Goal: Information Seeking & Learning: Learn about a topic

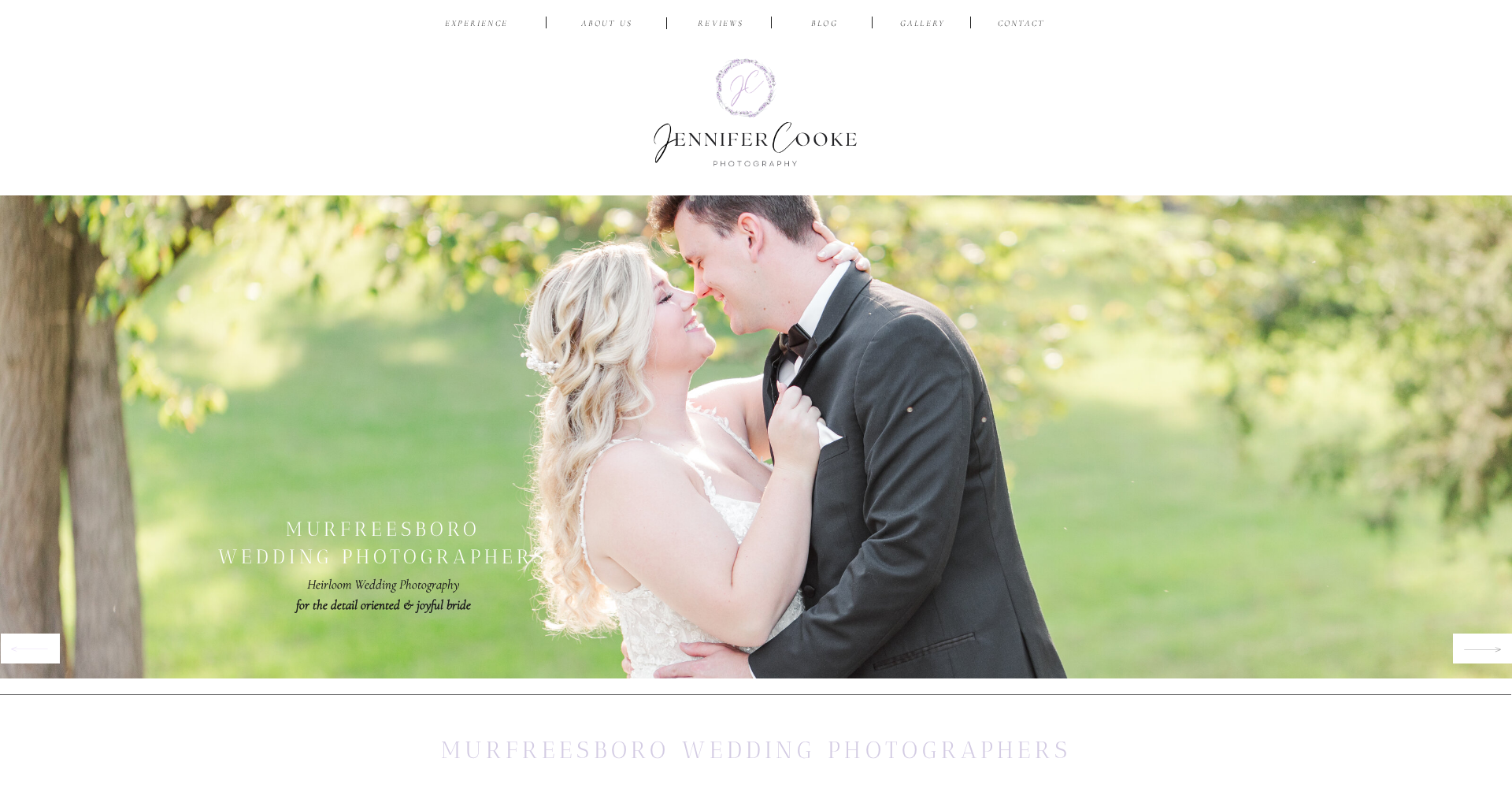
click at [1465, 648] on icon at bounding box center [1482, 649] width 38 height 19
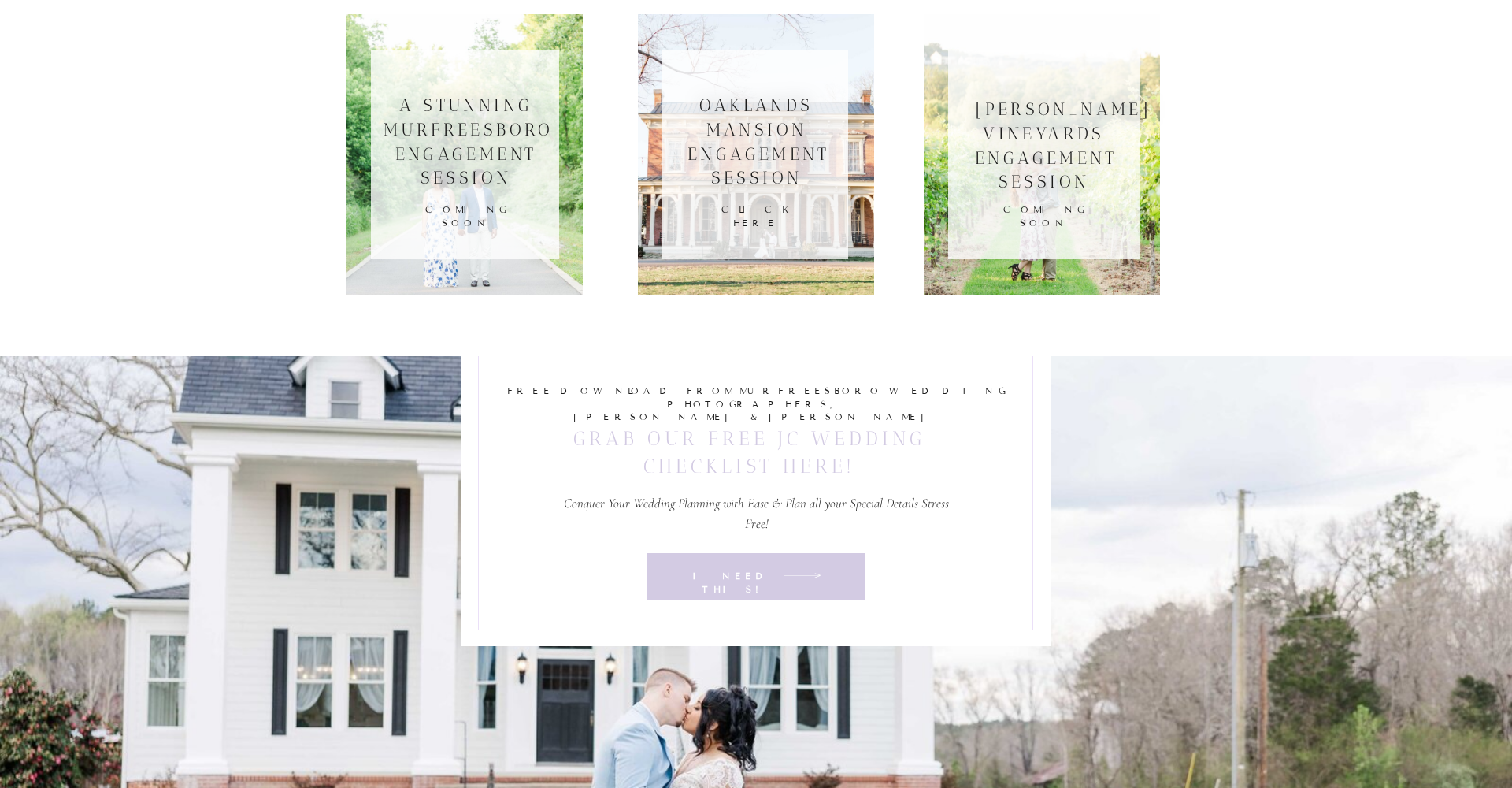
scroll to position [4892, 0]
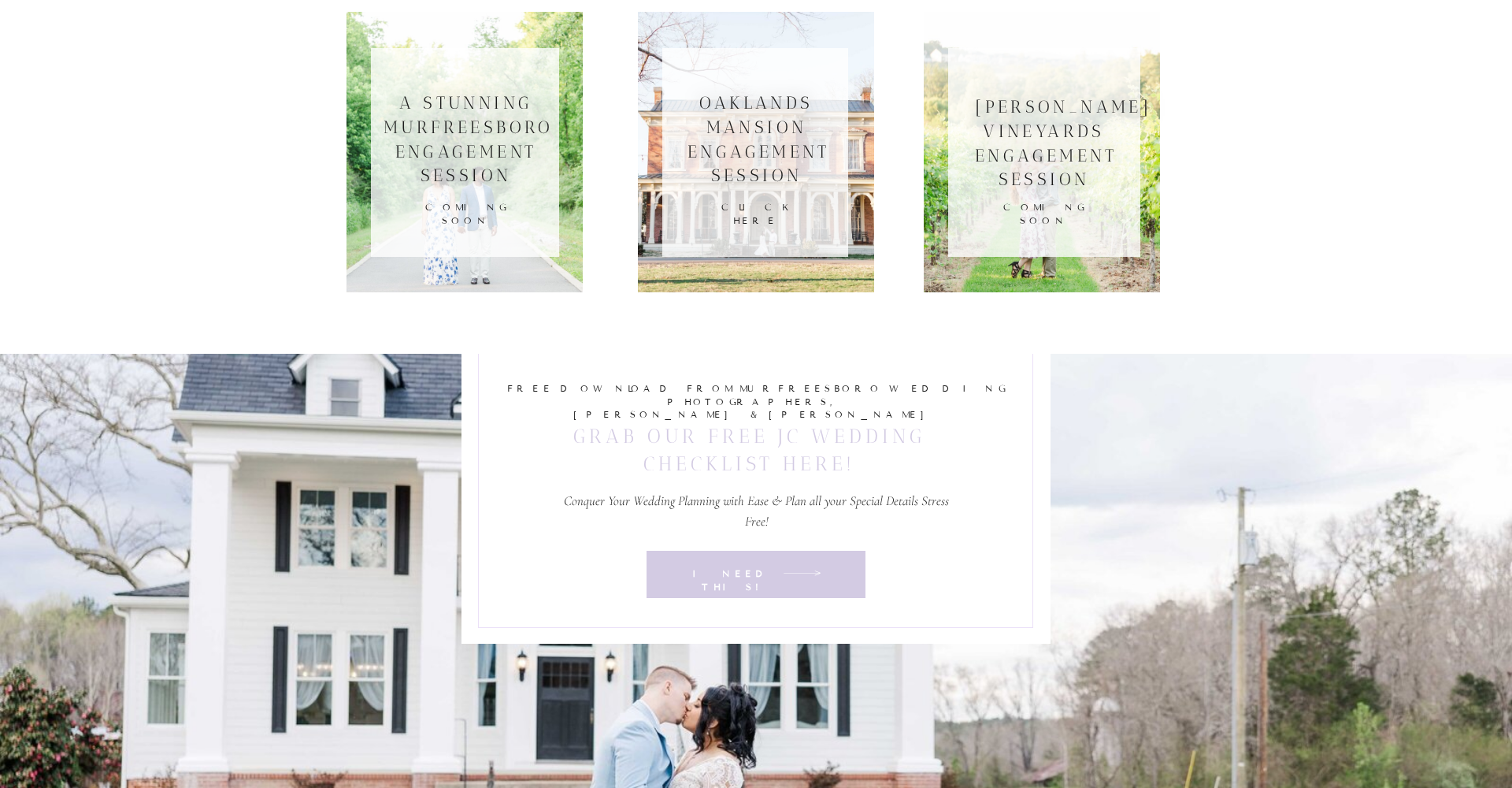
click at [738, 138] on h3 "Oaklands mansion engagement session" at bounding box center [756, 139] width 138 height 96
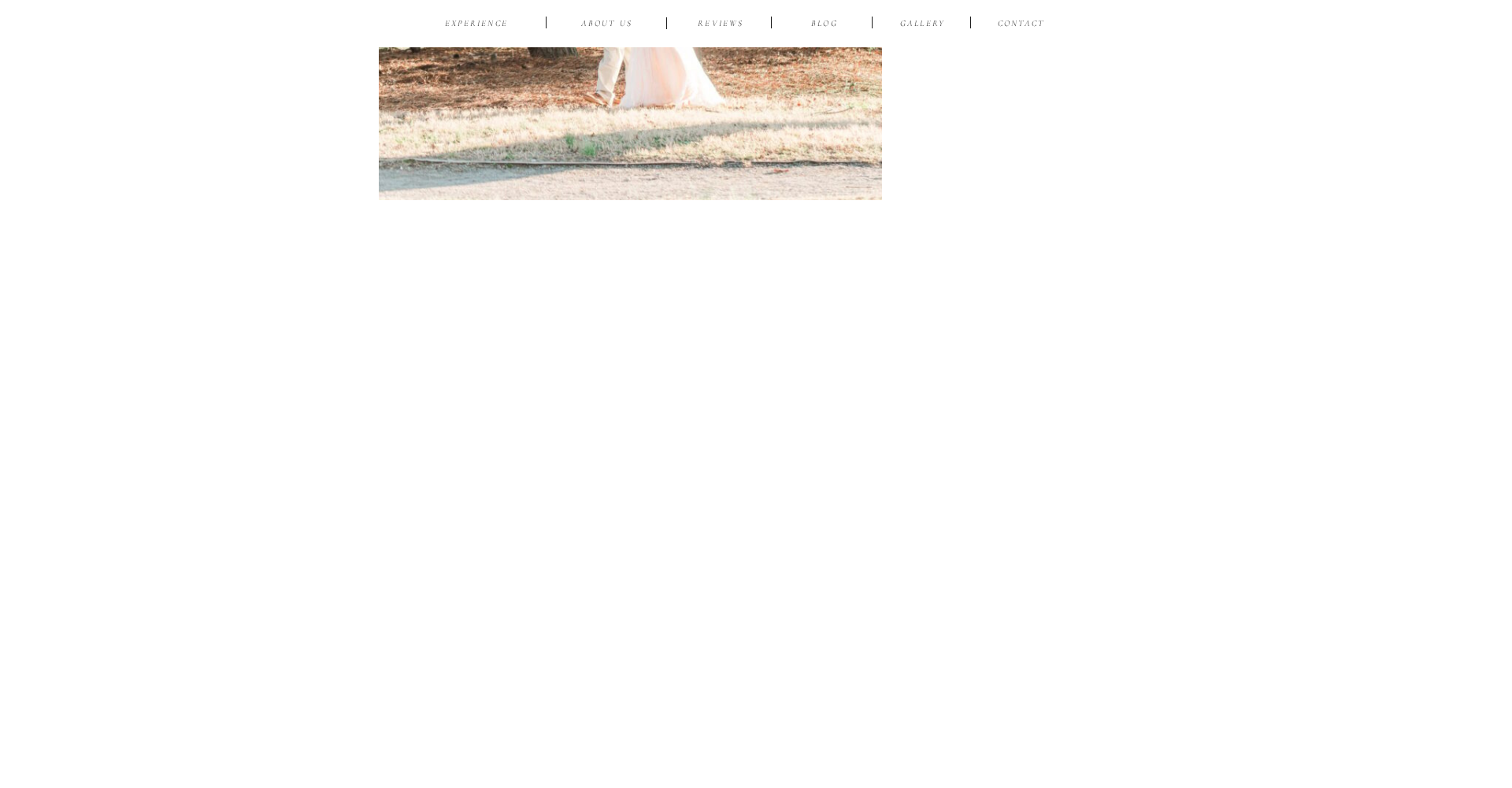
scroll to position [23371, 0]
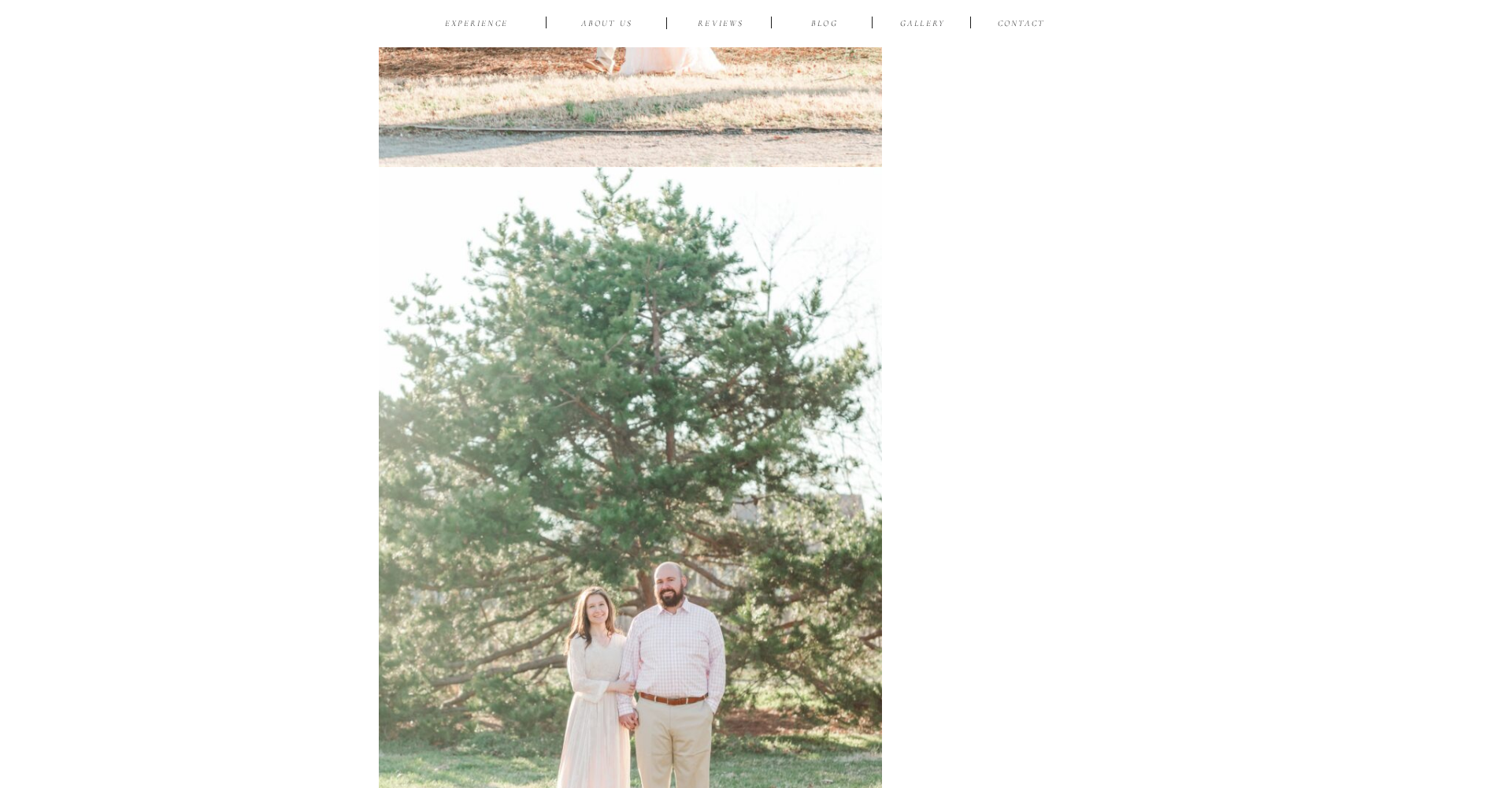
click at [524, 350] on img at bounding box center [630, 544] width 503 height 754
click at [497, 346] on img at bounding box center [630, 544] width 503 height 754
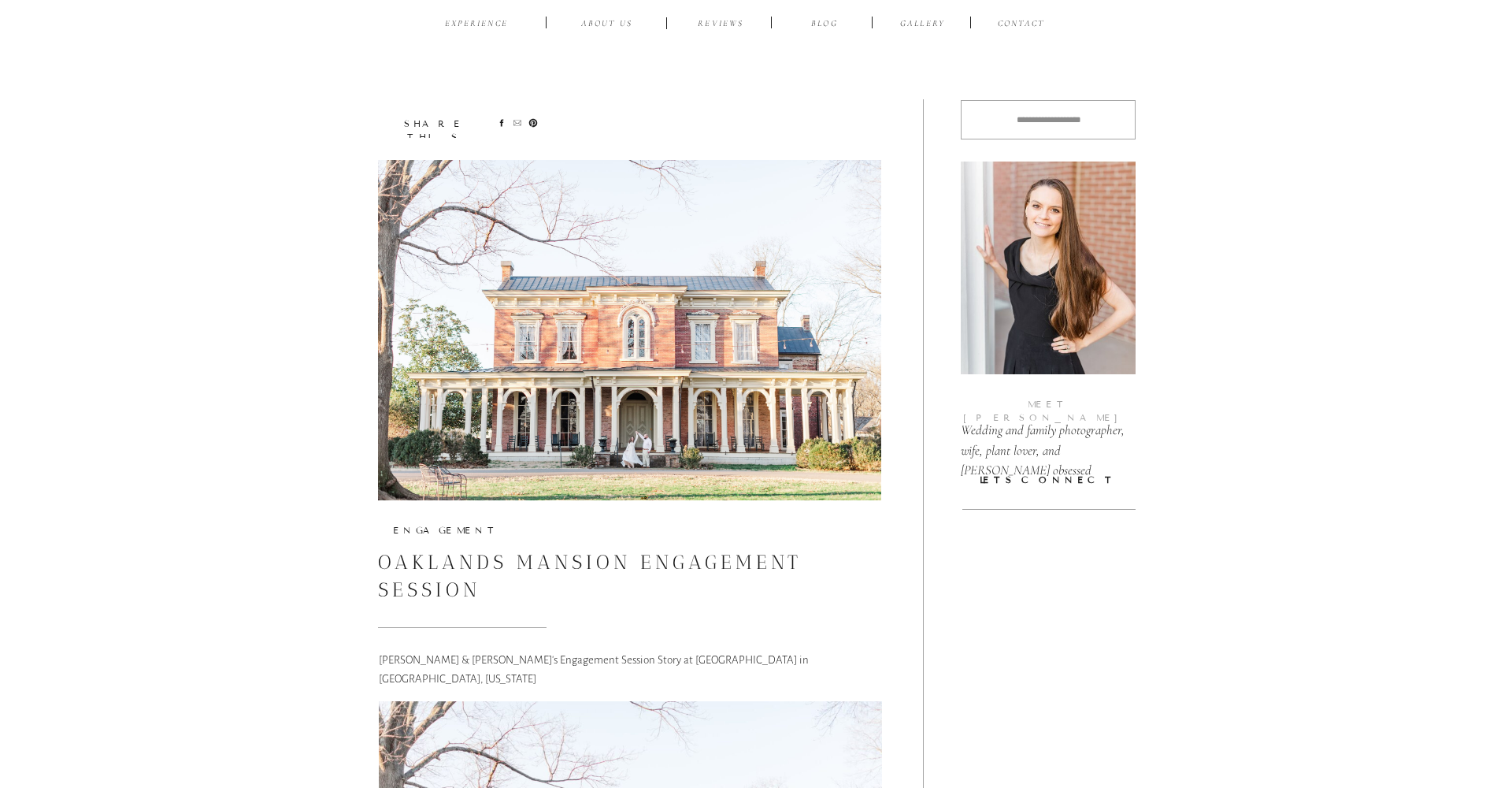
scroll to position [0, 0]
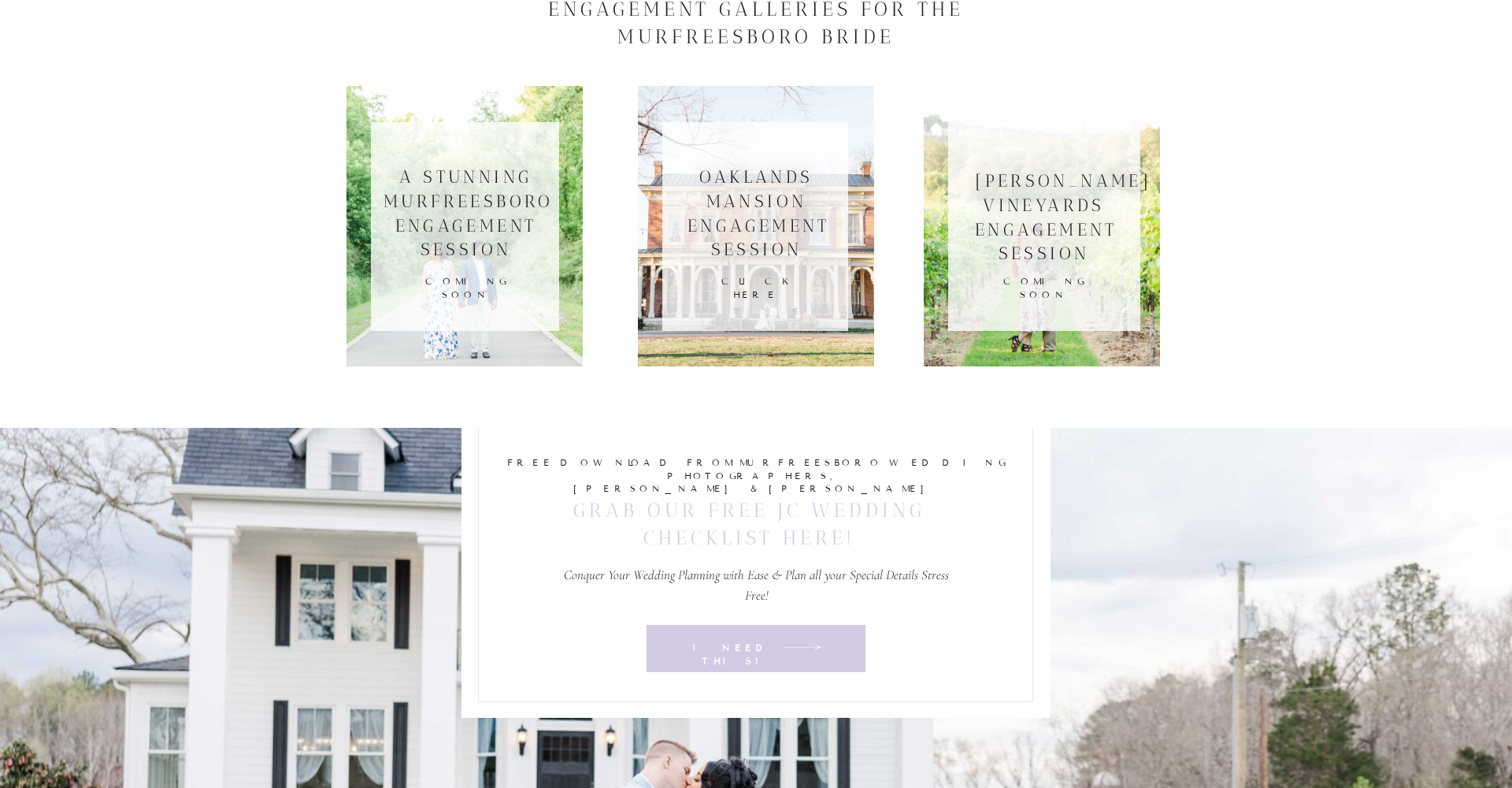
scroll to position [4817, 0]
click at [511, 267] on div at bounding box center [464, 227] width 189 height 208
click at [1043, 214] on h3 "[PERSON_NAME] vineyards engagement session" at bounding box center [1043, 218] width 138 height 96
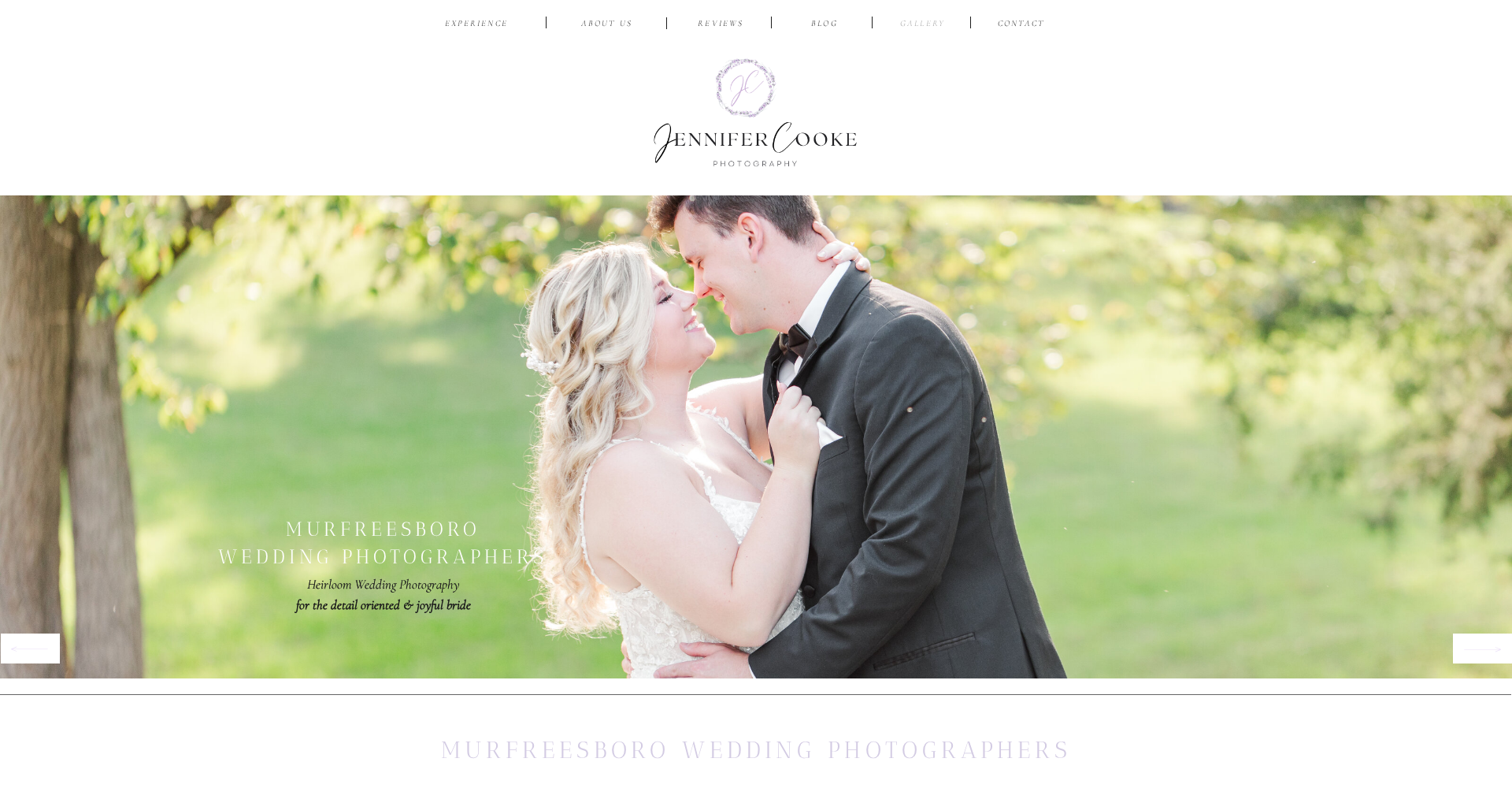
click at [935, 24] on nav "Gallery" at bounding box center [922, 24] width 53 height 15
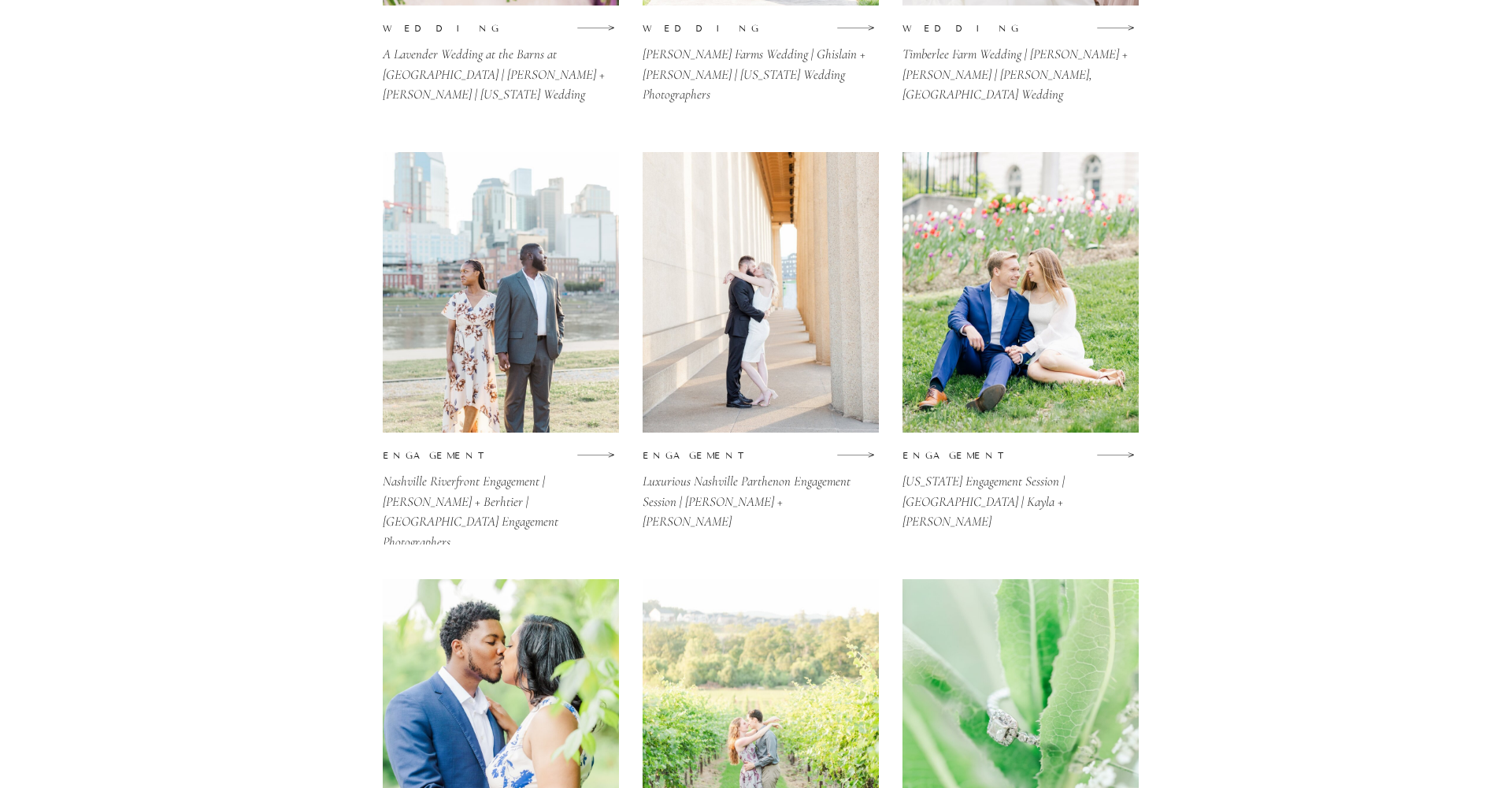
scroll to position [1366, 0]
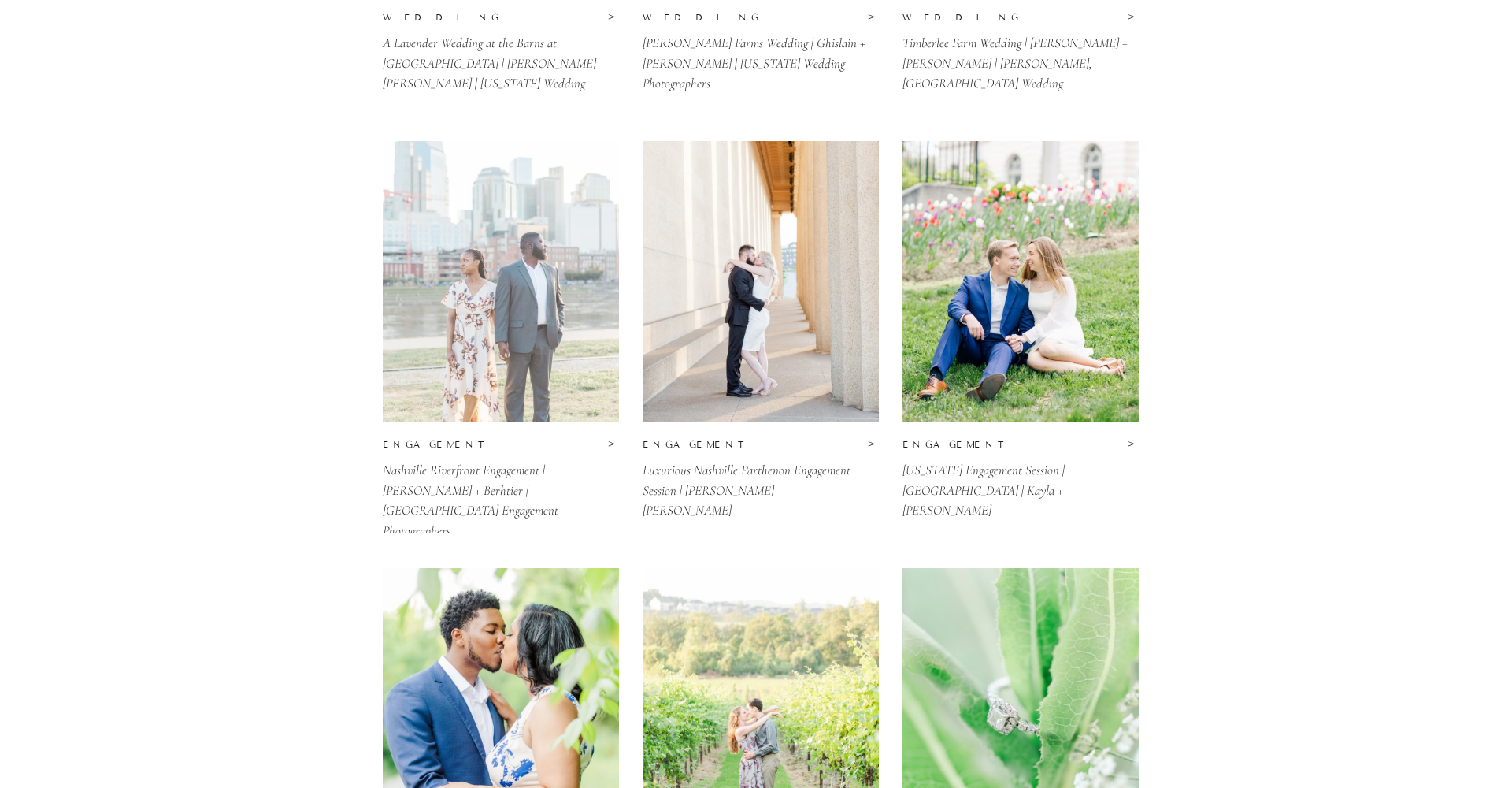
click at [577, 325] on div at bounding box center [501, 280] width 236 height 280
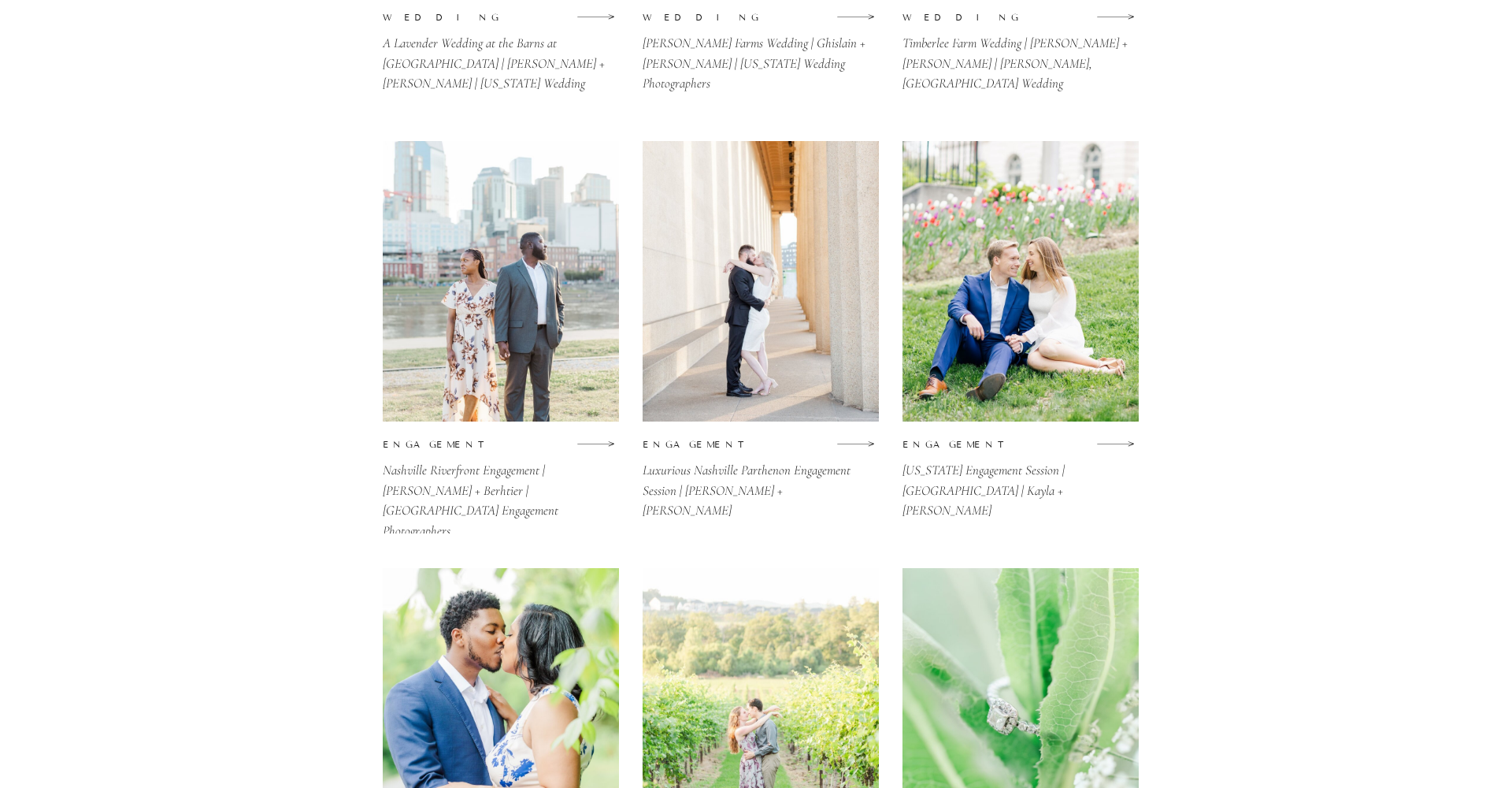
click at [702, 443] on p "engagement" at bounding box center [685, 444] width 84 height 12
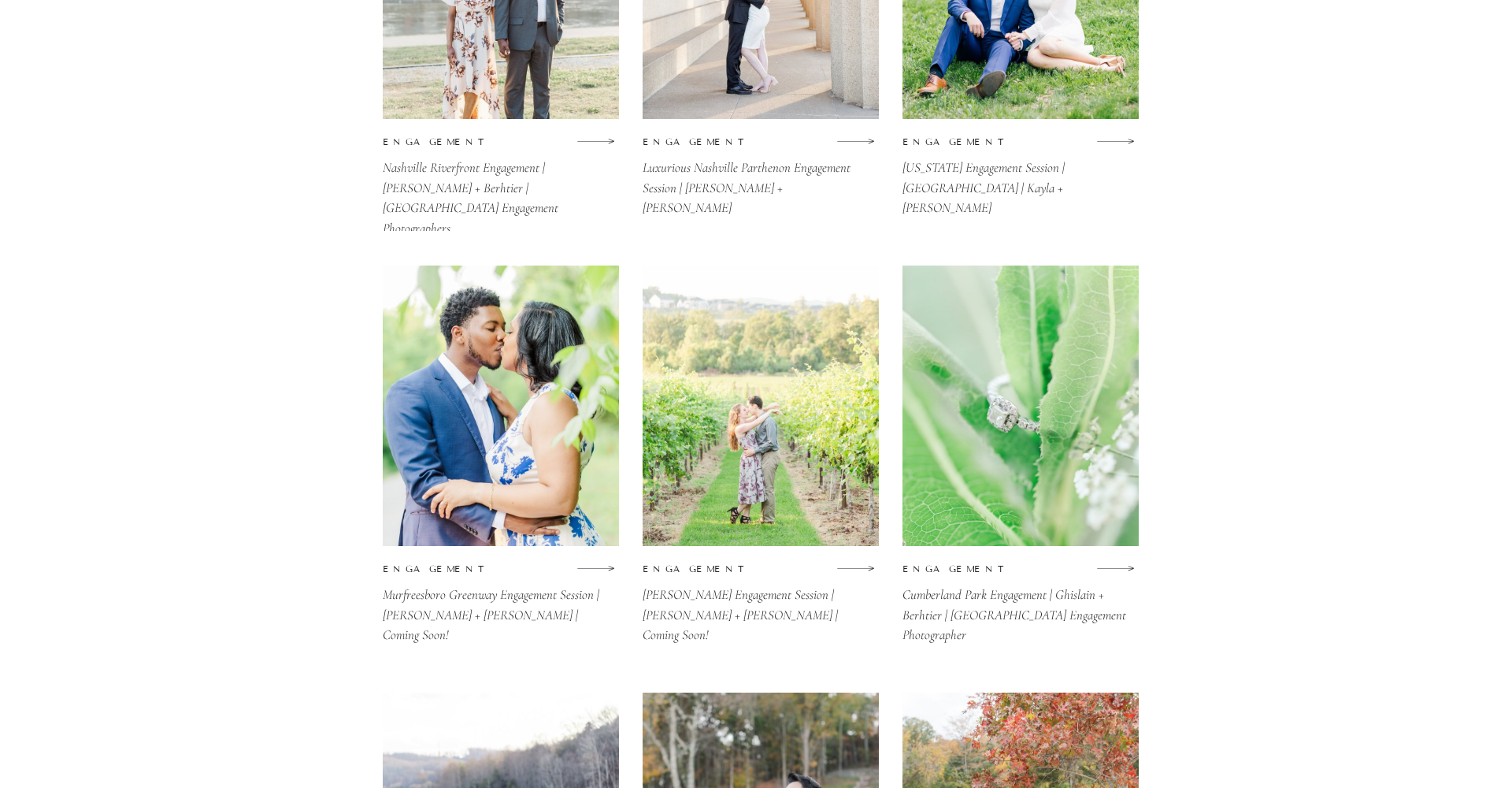
scroll to position [1725, 0]
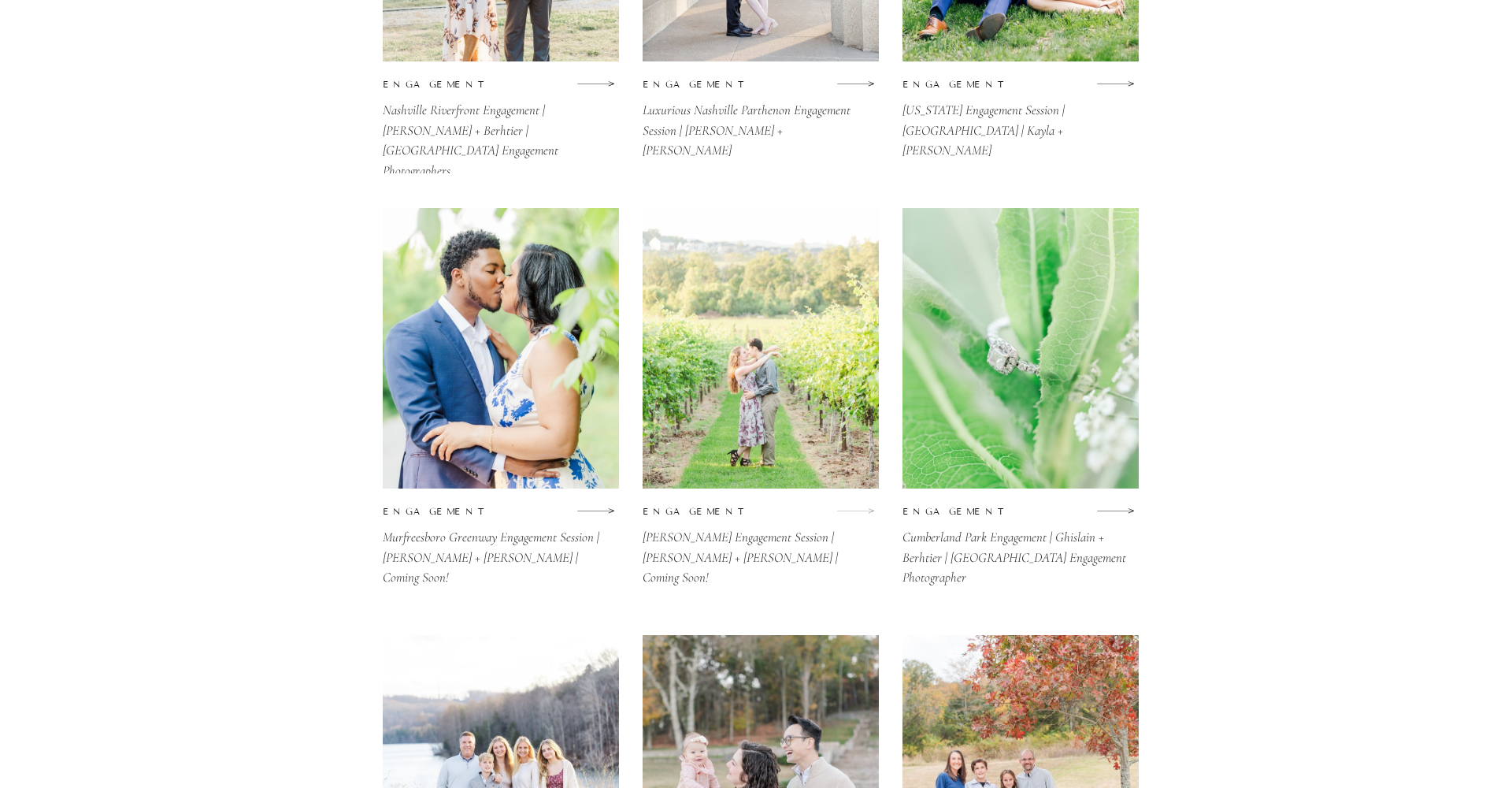
click at [869, 508] on icon at bounding box center [855, 510] width 38 height 19
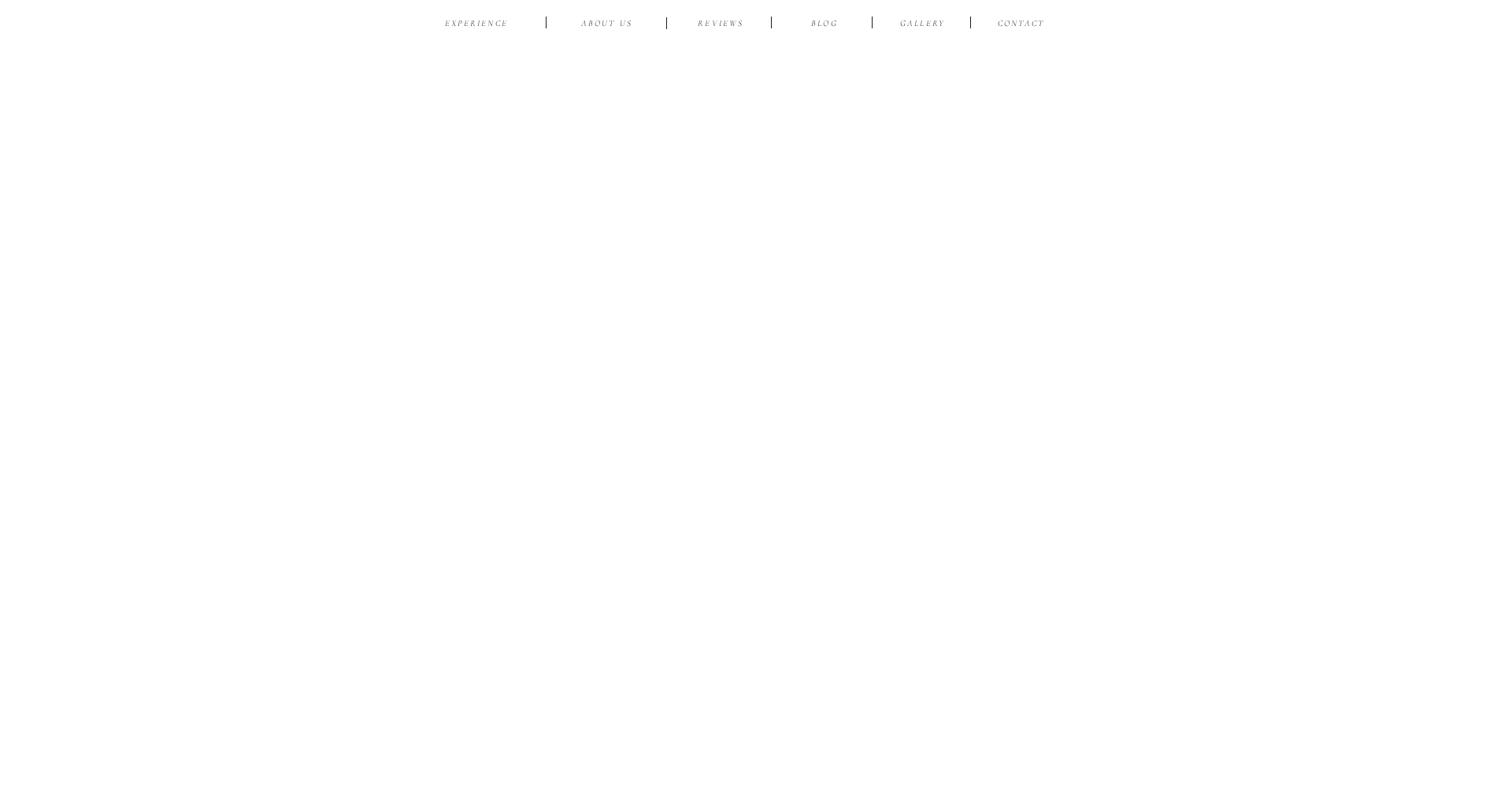
scroll to position [17576, 0]
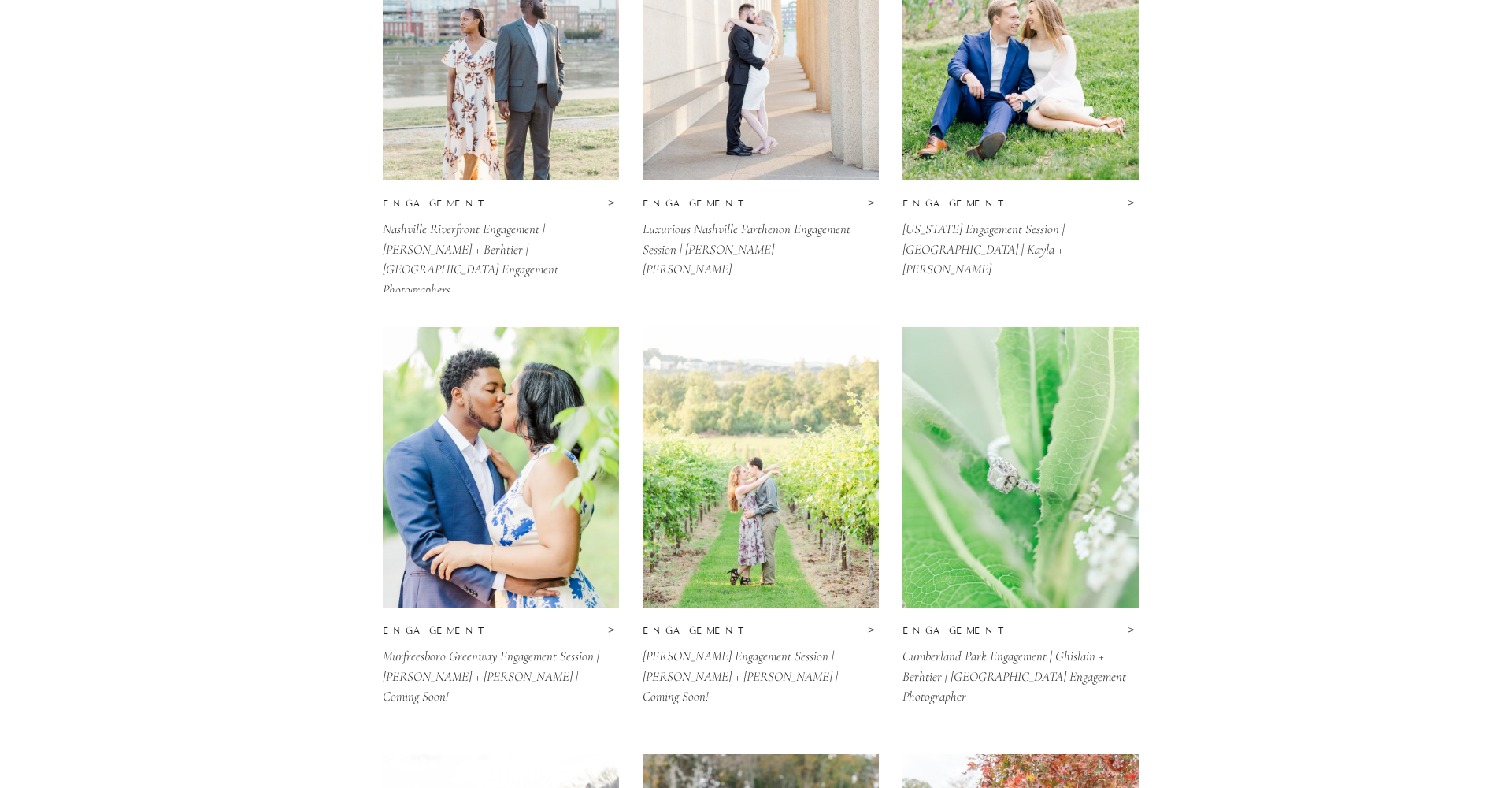
scroll to position [1610, 0]
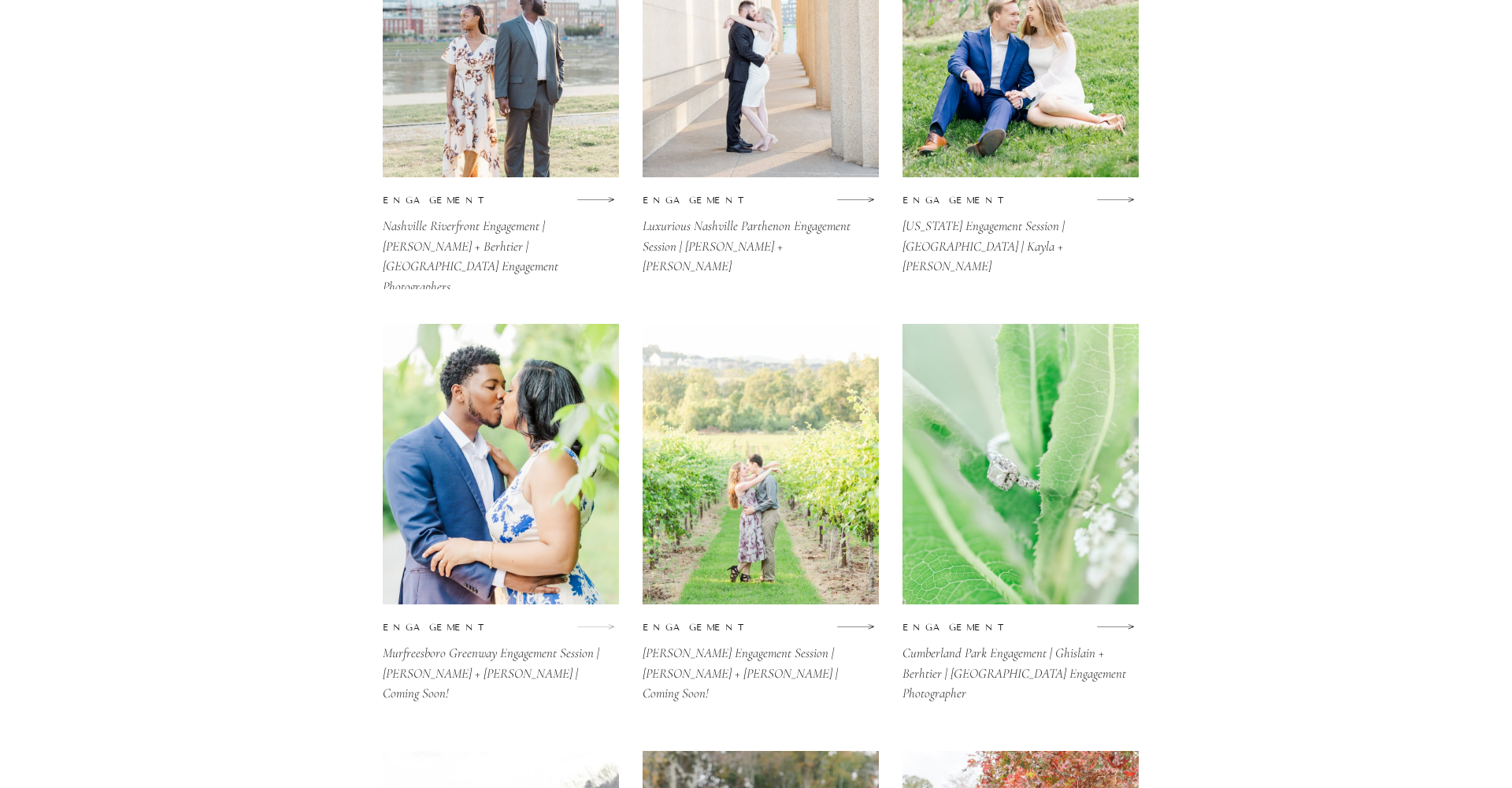
click at [610, 628] on icon at bounding box center [596, 626] width 38 height 19
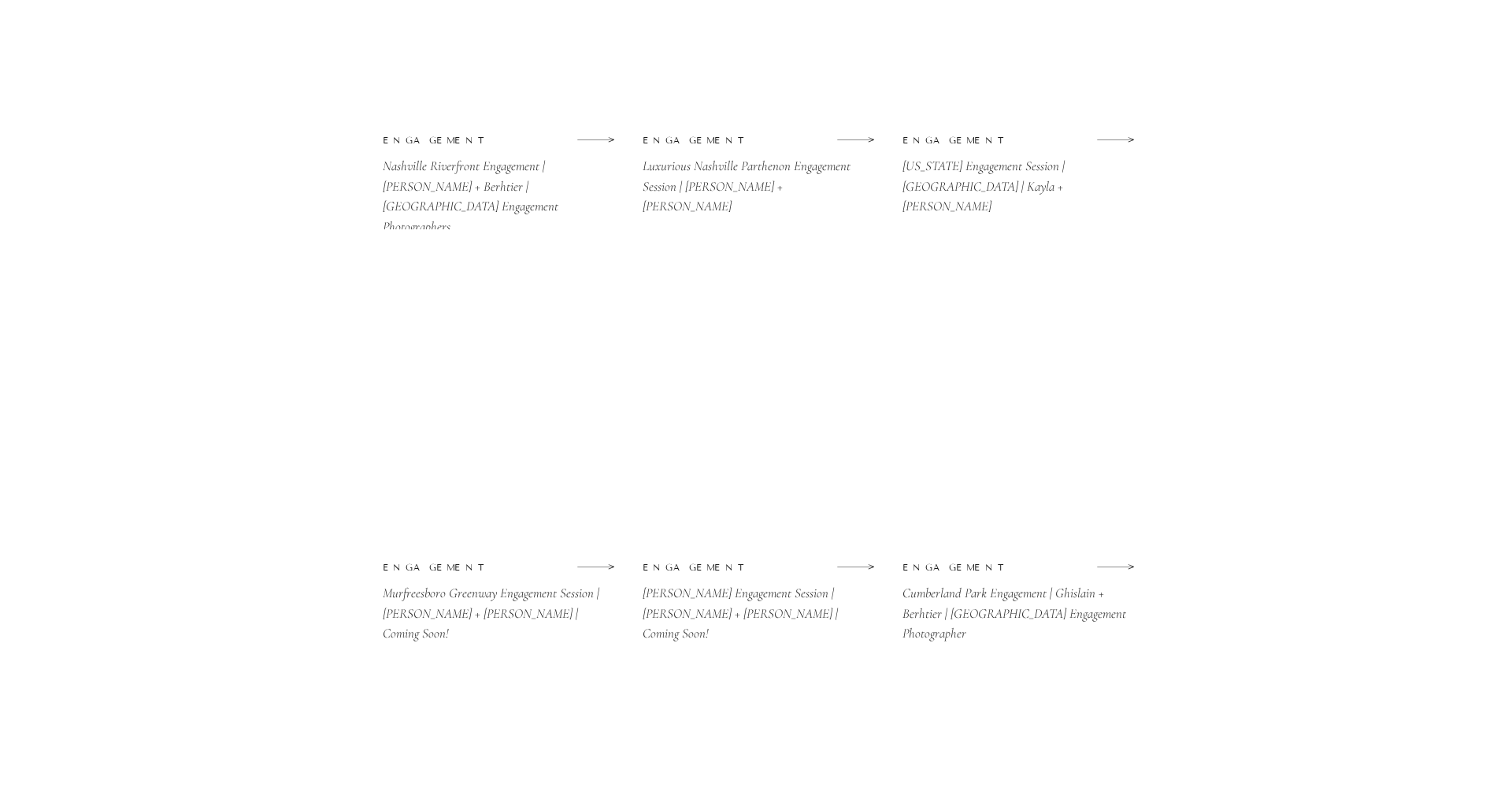
scroll to position [1685, 0]
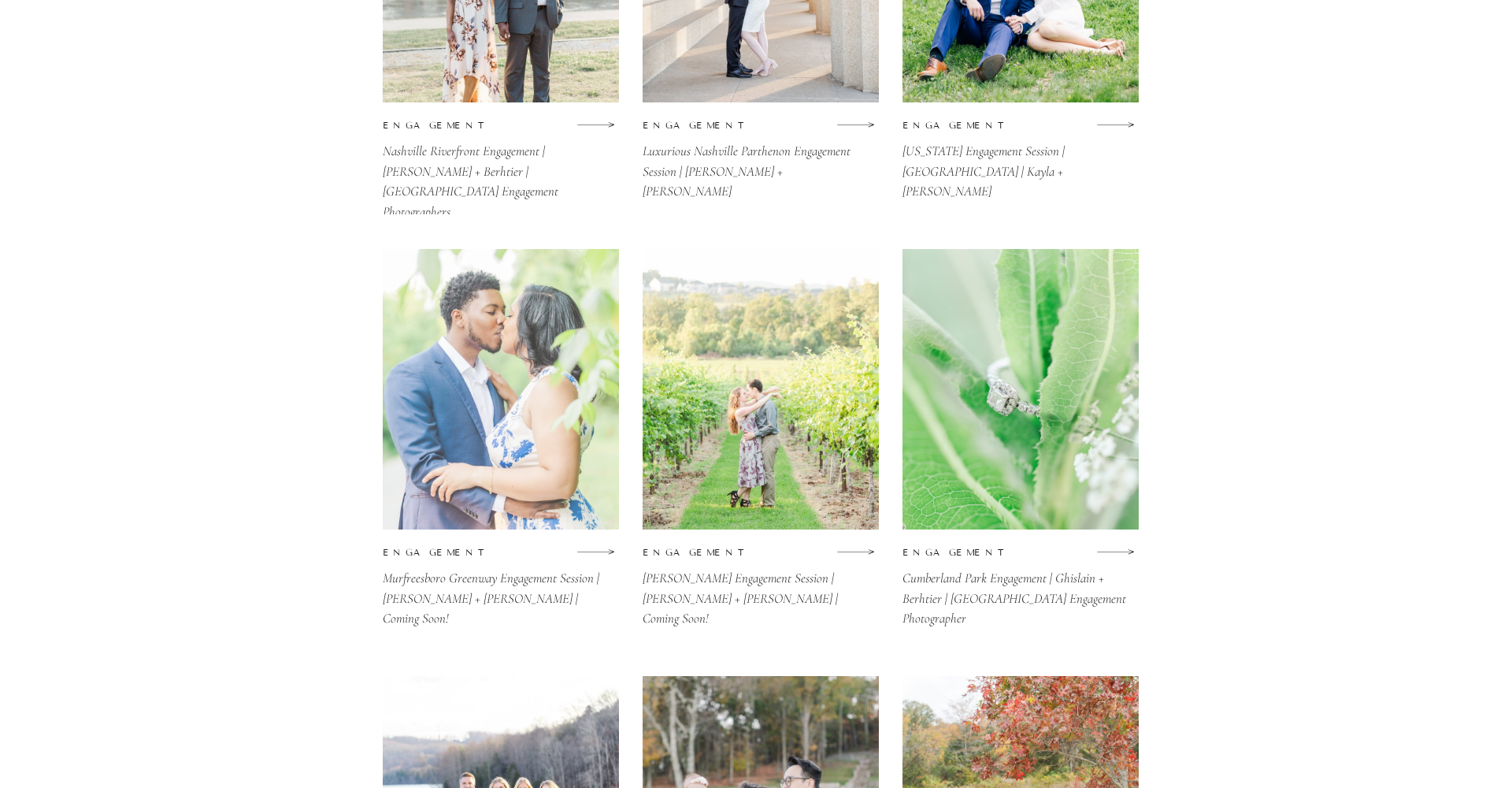
click at [459, 427] on div at bounding box center [501, 388] width 236 height 280
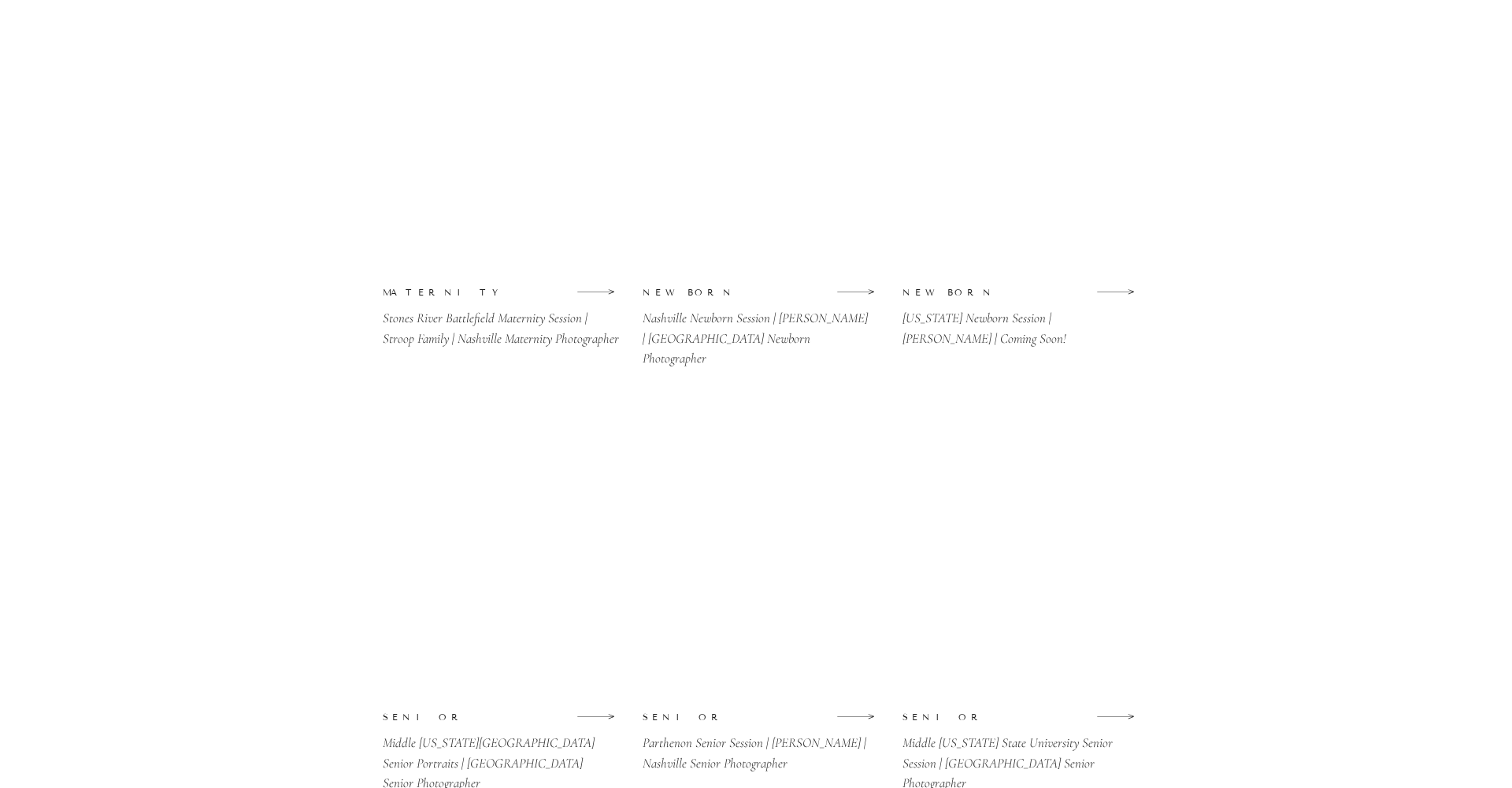
scroll to position [3212, 0]
